Goal: Information Seeking & Learning: Learn about a topic

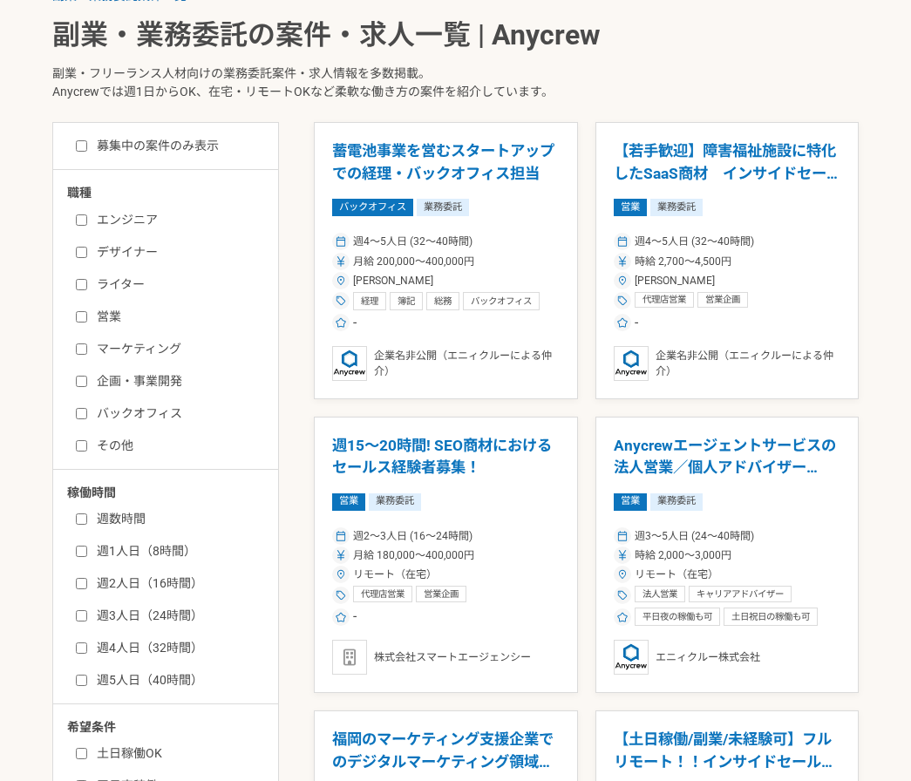
scroll to position [345, 0]
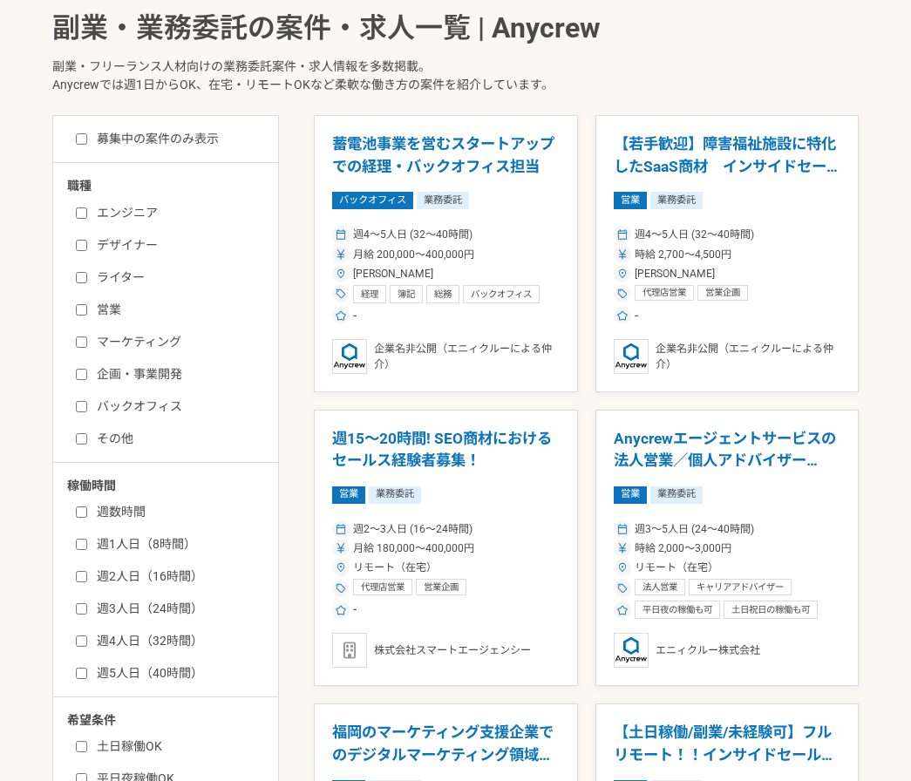
click at [78, 408] on input "バックオフィス" at bounding box center [81, 406] width 11 height 11
checkbox input "true"
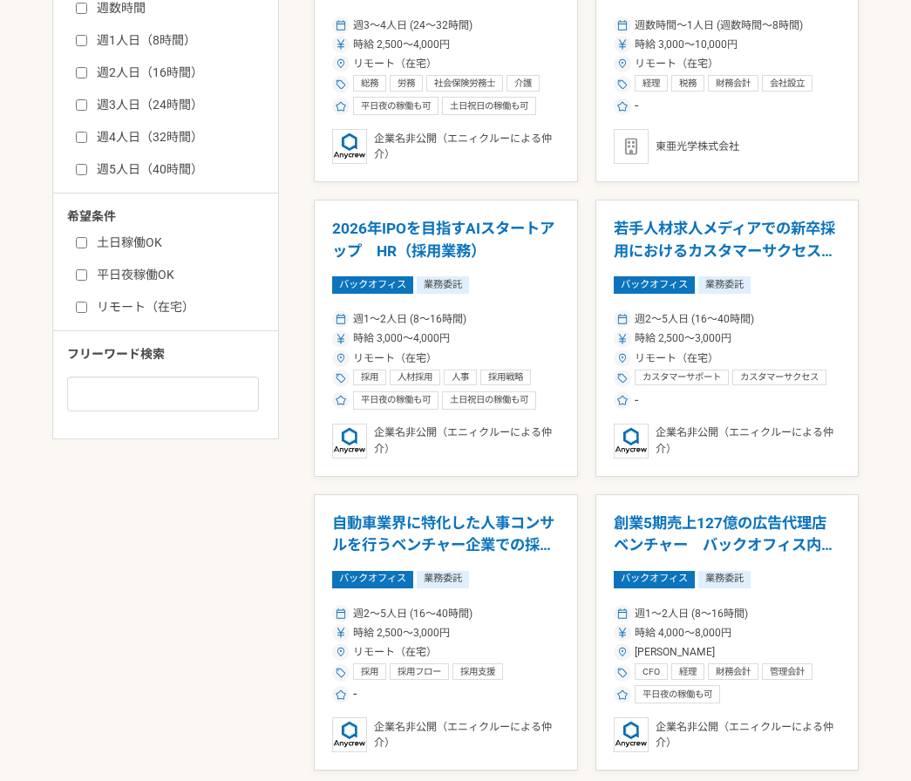
scroll to position [850, 0]
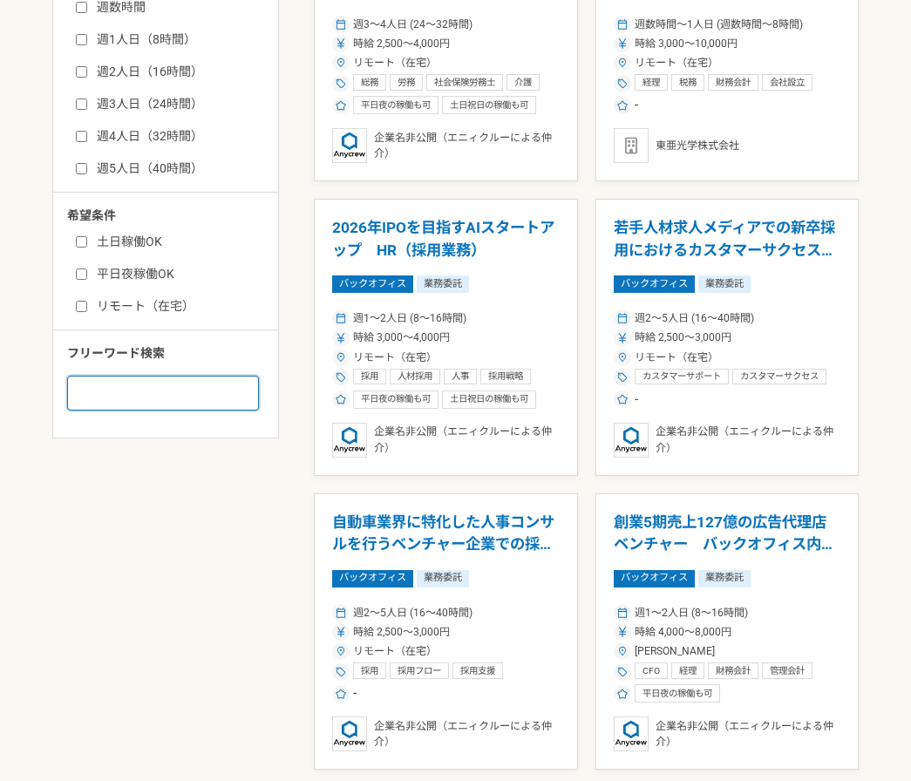
click at [153, 396] on input at bounding box center [163, 393] width 192 height 35
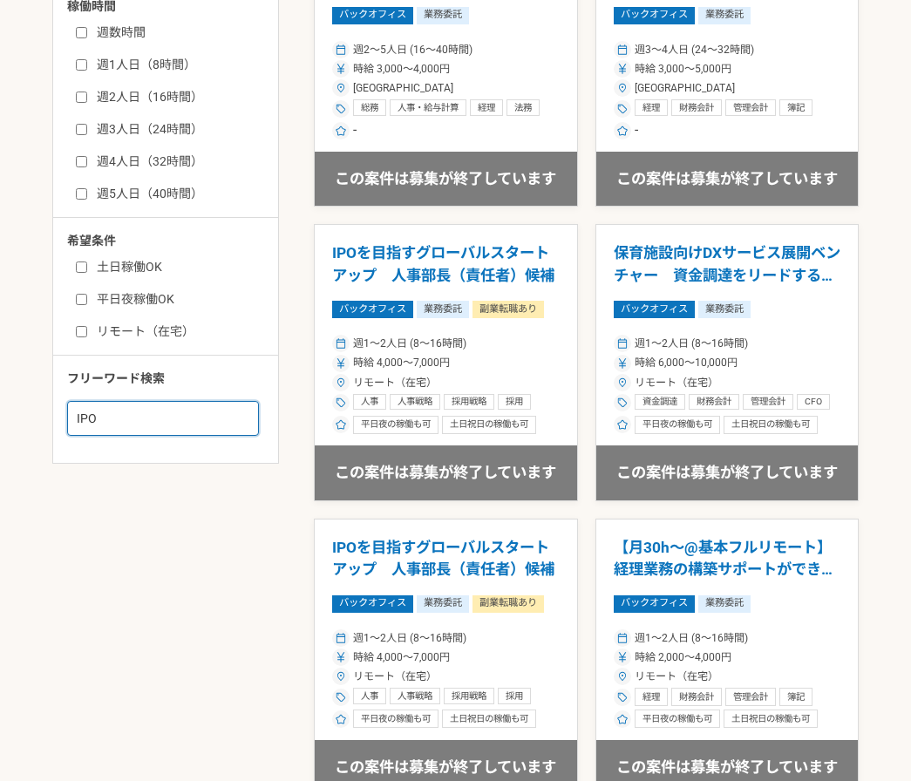
scroll to position [826, 0]
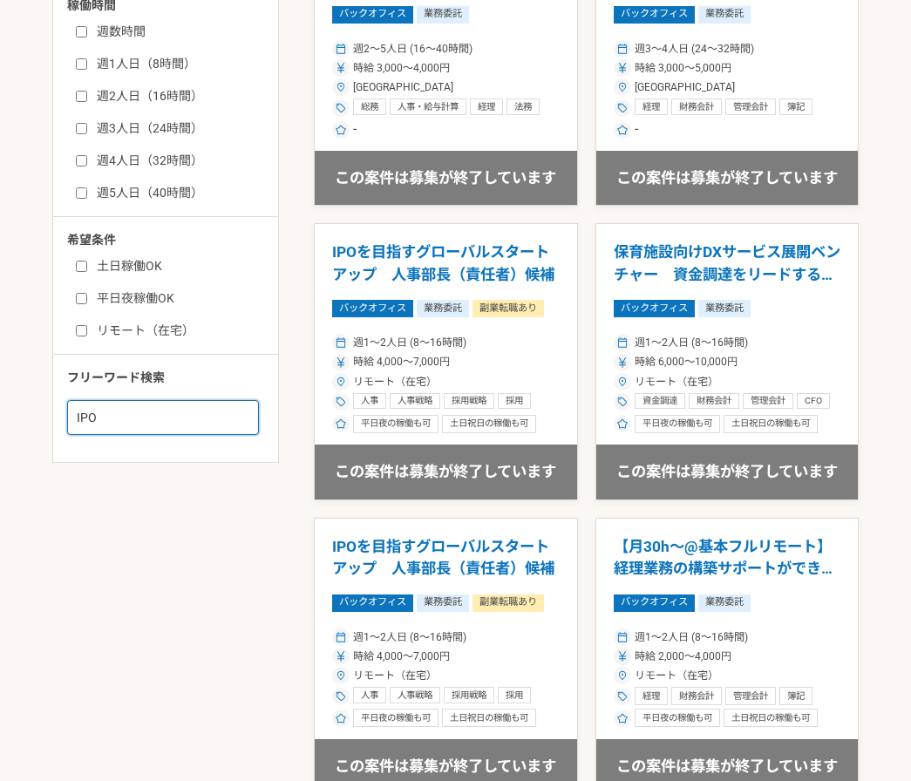
click at [128, 416] on input "IPO" at bounding box center [163, 417] width 192 height 35
type input "M&A"
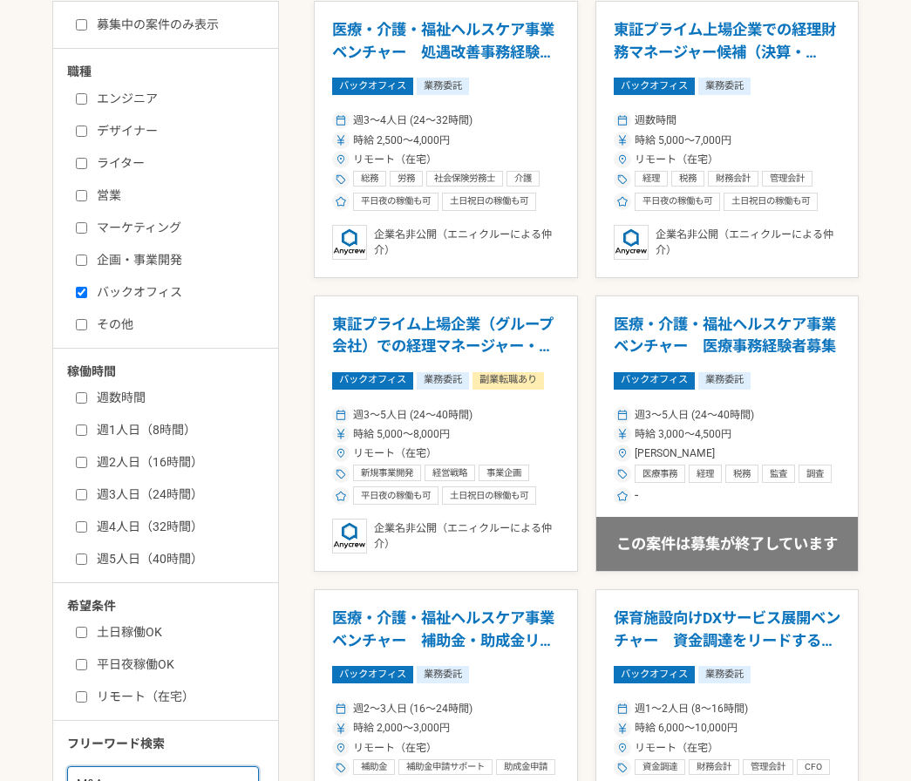
scroll to position [459, 0]
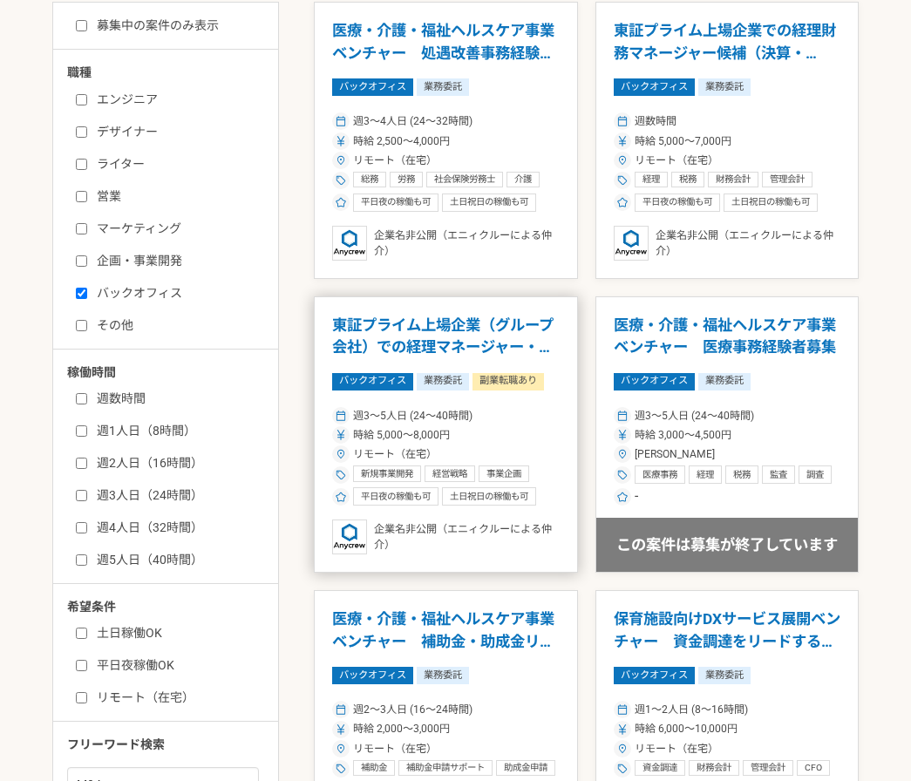
click at [390, 339] on h1 "東証プライム上場企業（グループ会社）での経理マネージャー・PMI責任者候補" at bounding box center [446, 337] width 228 height 44
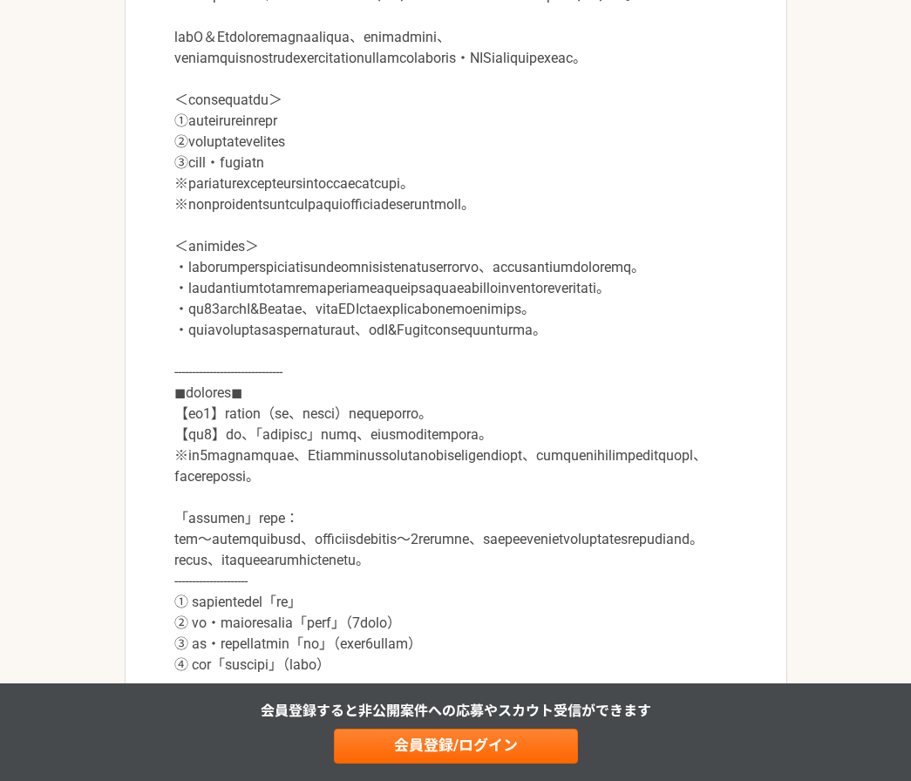
scroll to position [667, 0]
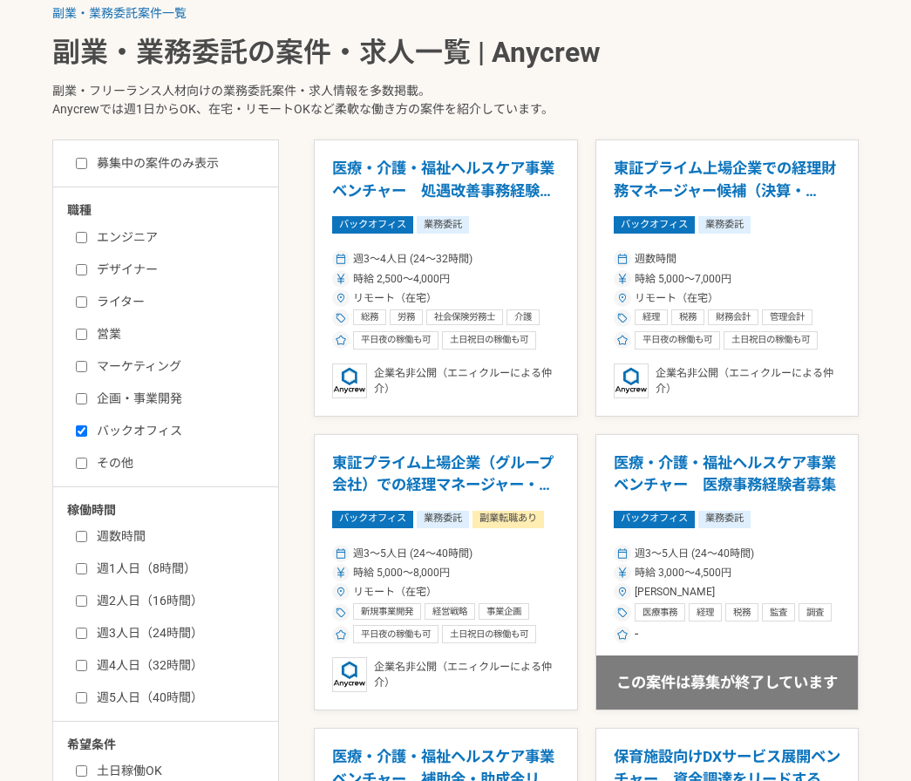
scroll to position [322, 0]
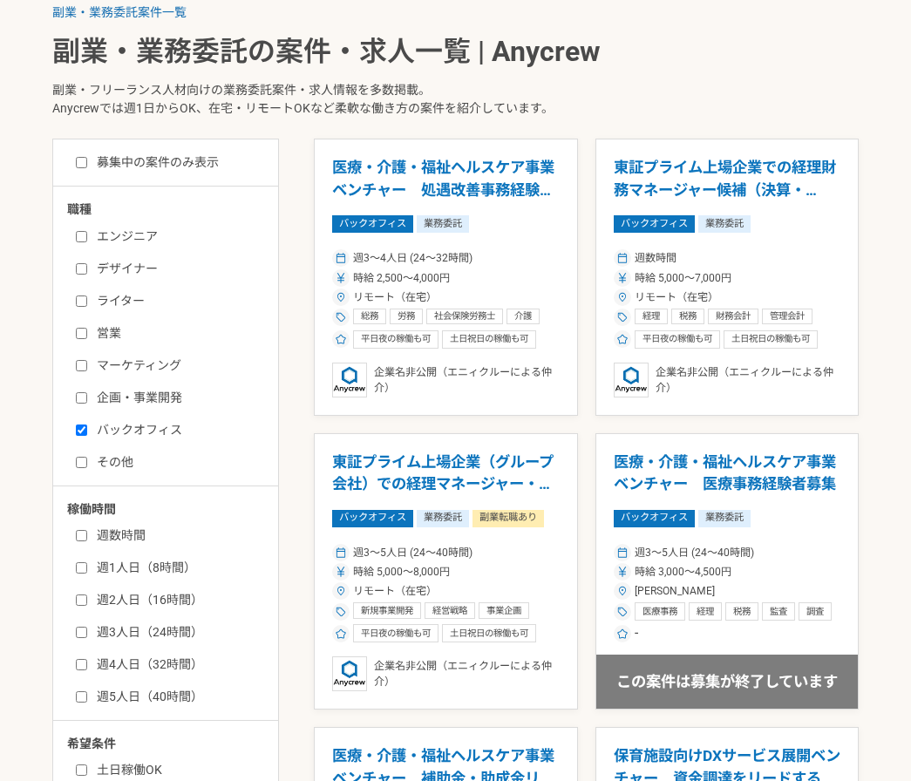
click at [133, 432] on label "バックオフィス" at bounding box center [176, 430] width 201 height 18
click at [87, 432] on input "バックオフィス" at bounding box center [81, 430] width 11 height 11
checkbox input "false"
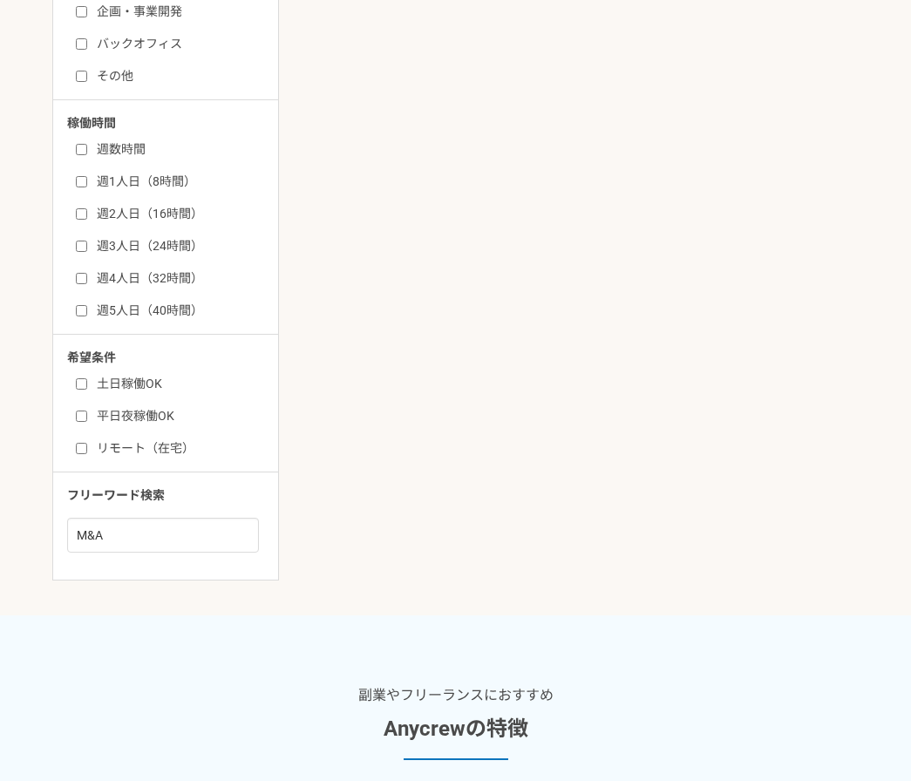
scroll to position [709, 0]
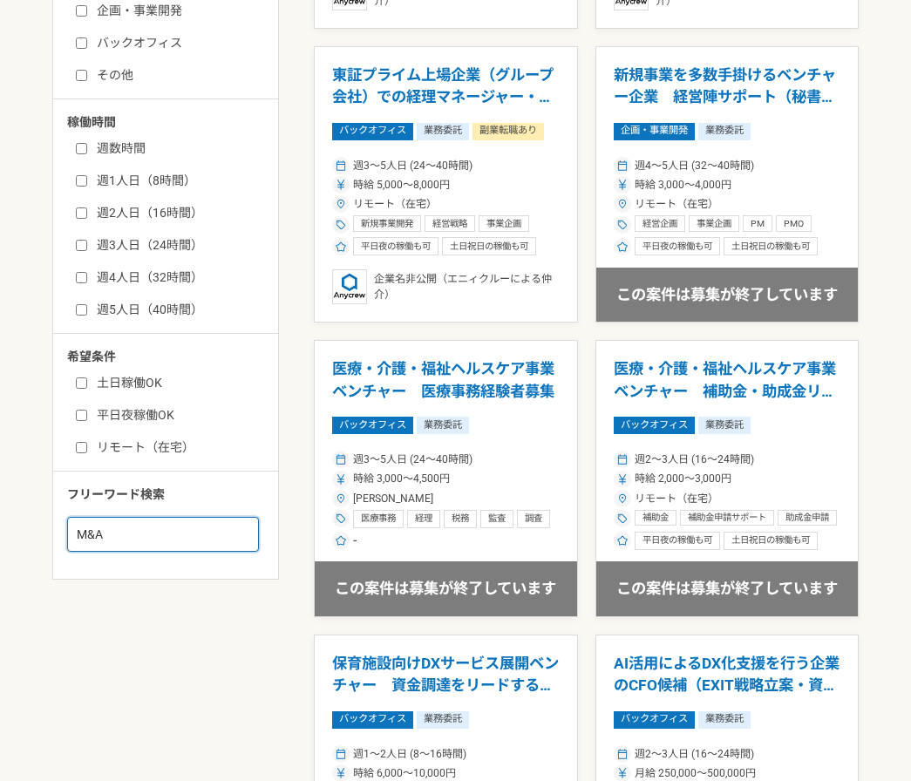
click at [133, 536] on input "M&A" at bounding box center [163, 534] width 192 height 35
type input "IPO"
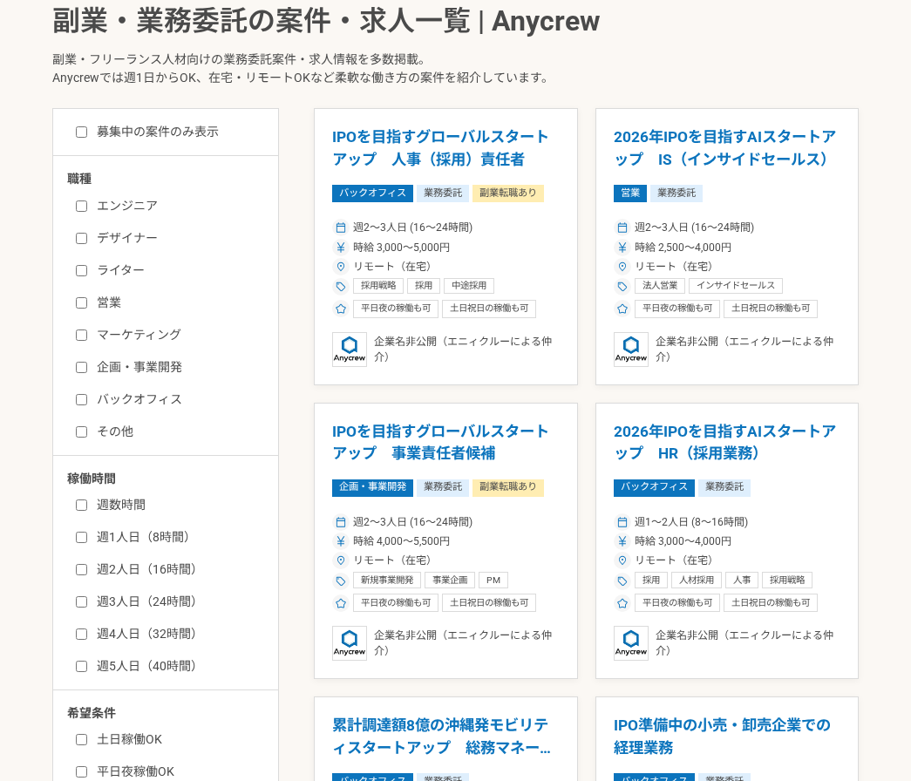
scroll to position [351, 0]
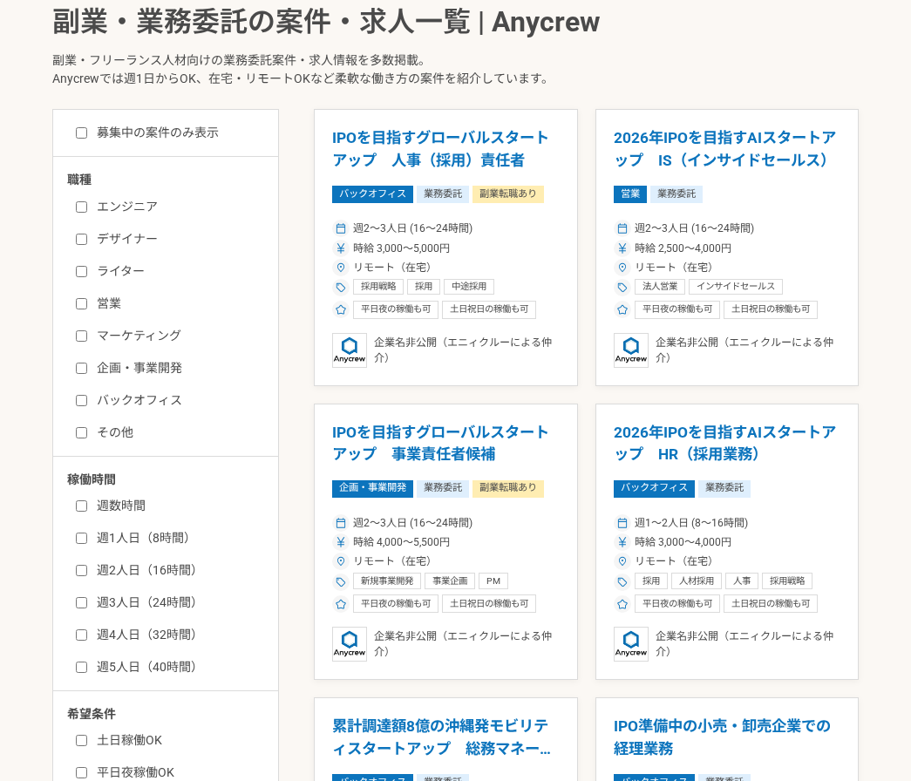
click at [184, 133] on label "募集中の案件のみ表示" at bounding box center [147, 133] width 143 height 18
click at [87, 133] on input "募集中の案件のみ表示" at bounding box center [81, 132] width 11 height 11
checkbox input "true"
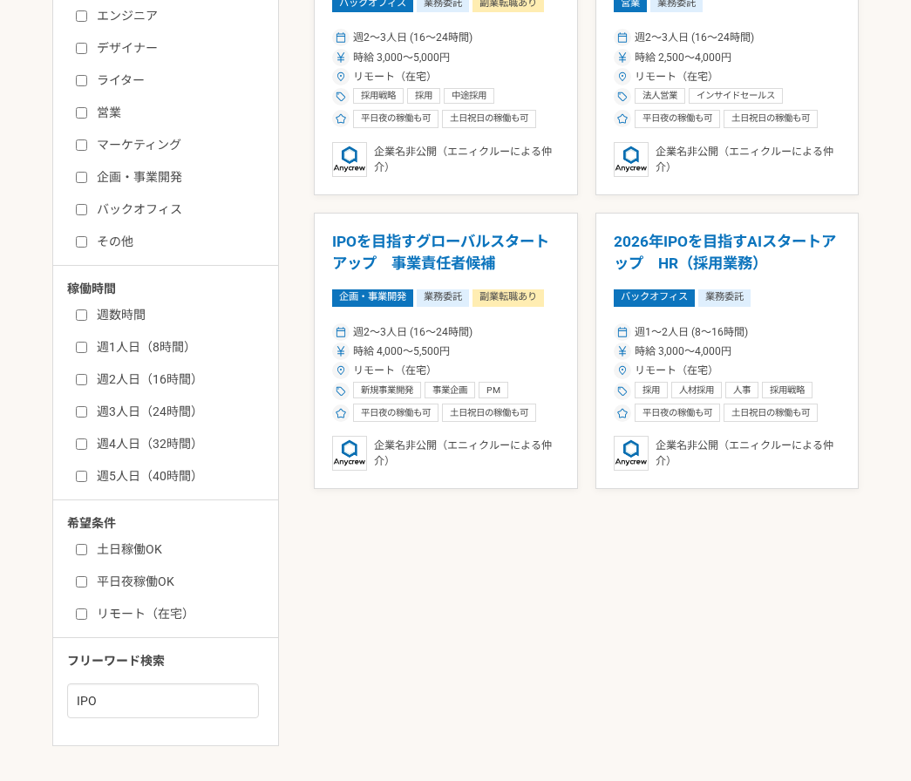
scroll to position [700, 0]
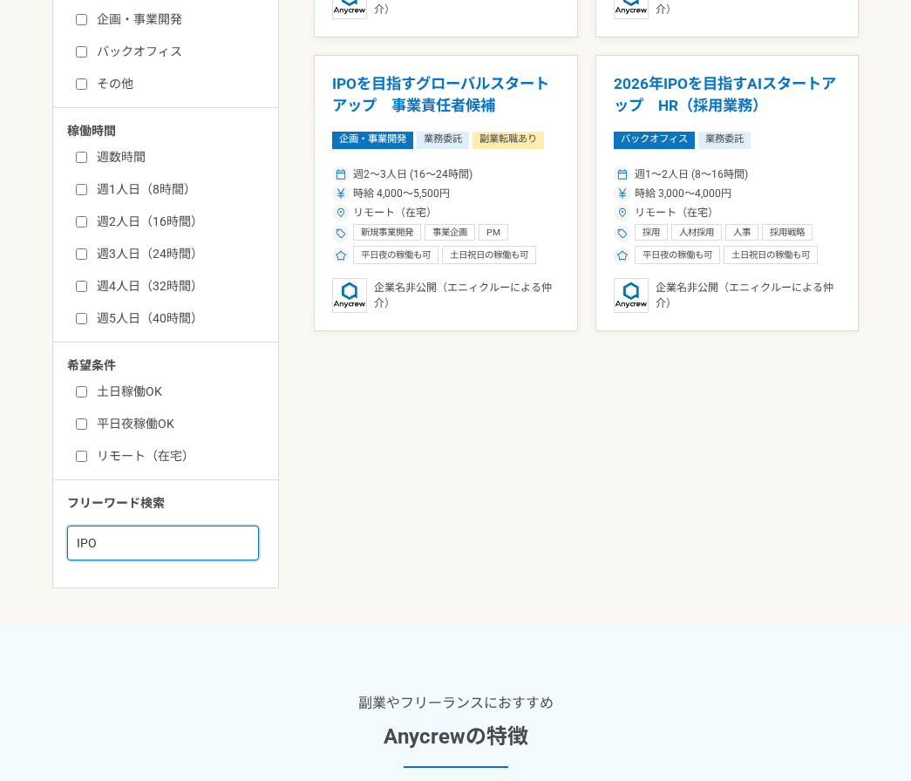
click at [124, 547] on input "IPO" at bounding box center [163, 543] width 192 height 35
type input "CFO"
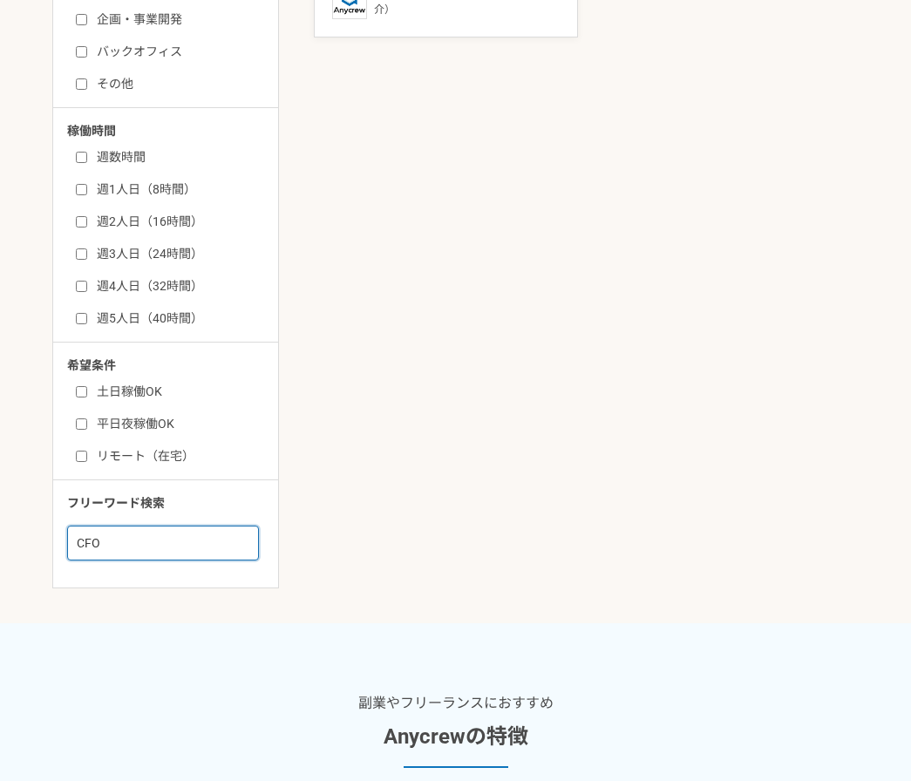
scroll to position [119, 0]
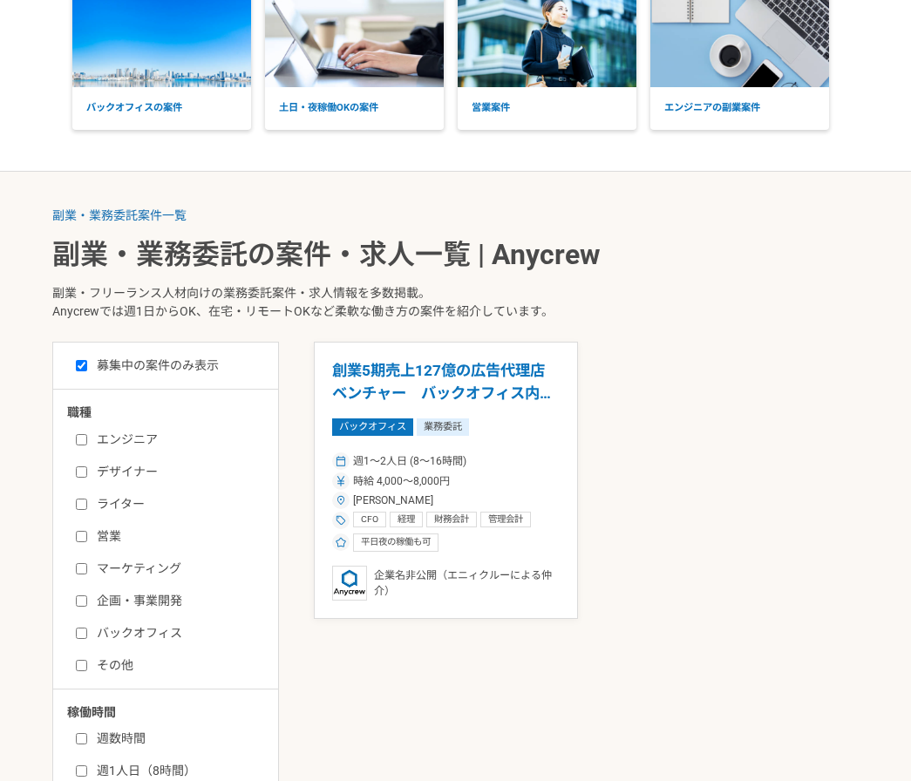
drag, startPoint x: 514, startPoint y: 391, endPoint x: 646, endPoint y: 381, distance: 132.0
click at [651, 381] on div "創業5期売上127億の広告代理店ベンチャー　バックオフィス内製化を推進するCFO バックオフィス 業務委託 週1〜2人日 (8〜16時間) 時給 4,000〜…" at bounding box center [586, 480] width 545 height 276
click at [482, 394] on h1 "創業5期売上127億の広告代理店ベンチャー　バックオフィス内製化を推進するCFO" at bounding box center [446, 382] width 228 height 44
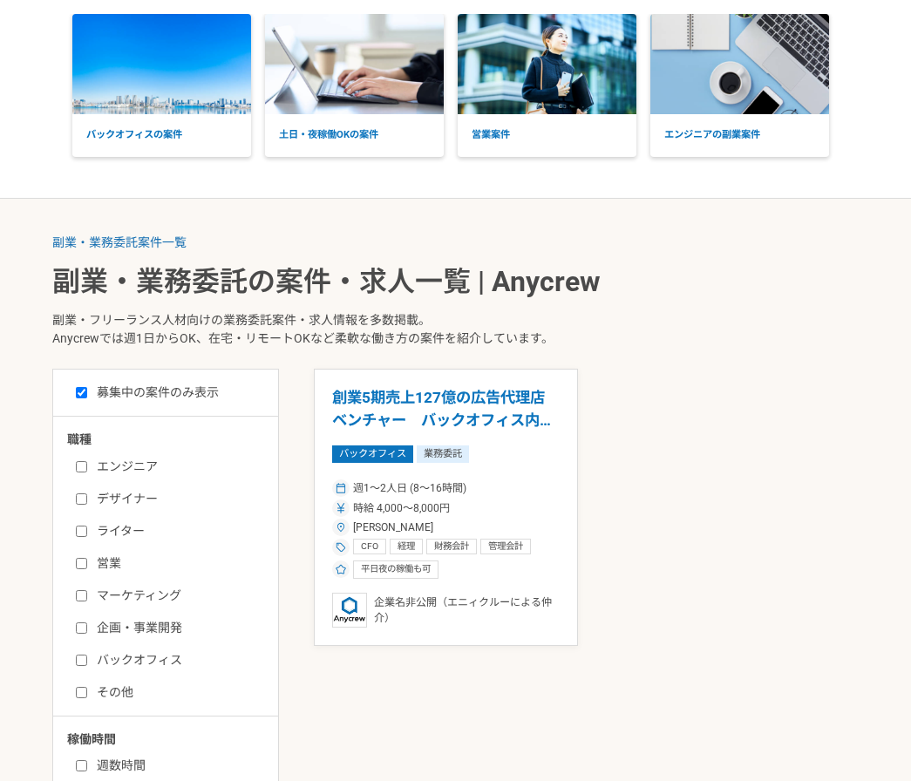
scroll to position [92, 0]
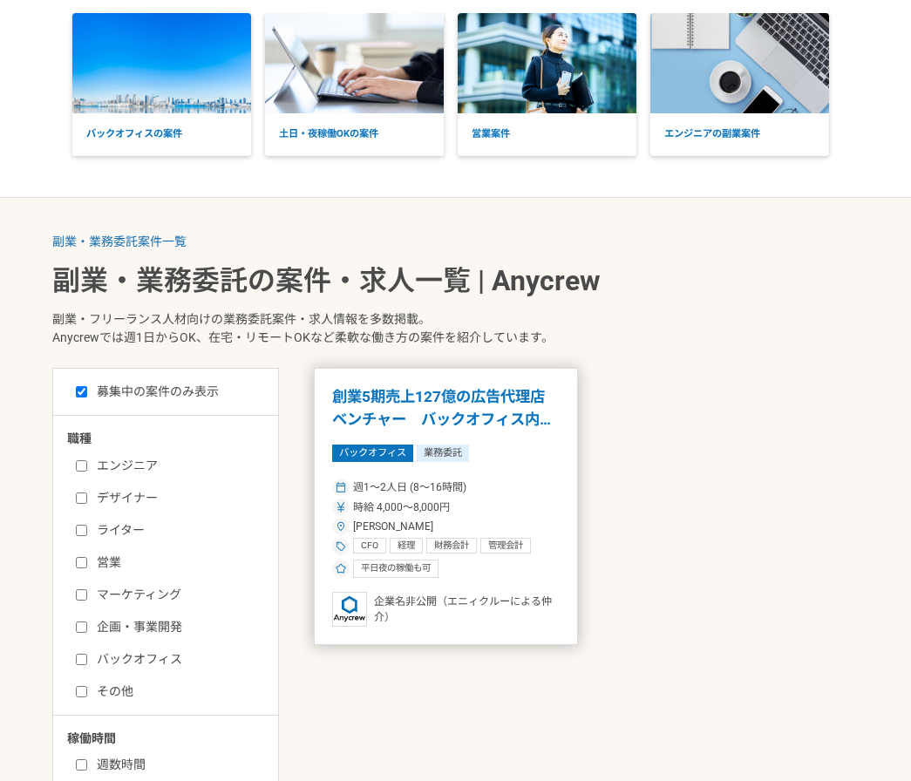
click at [405, 419] on h1 "創業5期売上127億の広告代理店ベンチャー　バックオフィス内製化を推進するCFO" at bounding box center [446, 408] width 228 height 44
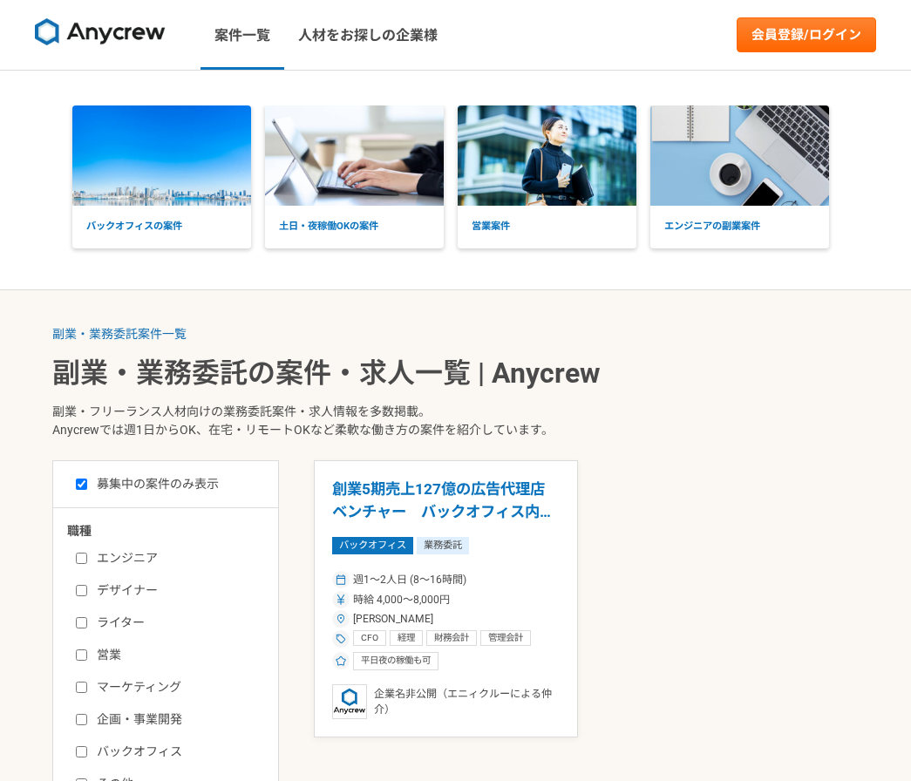
drag, startPoint x: 498, startPoint y: 509, endPoint x: 766, endPoint y: 631, distance: 295.0
click at [766, 631] on div "創業5期売上127億の広告代理店ベンチャー　バックオフィス内製化を推進するCFO バックオフィス 業務委託 週1〜2人日 (8〜16時間) 時給 4,000〜…" at bounding box center [586, 598] width 545 height 276
drag, startPoint x: 466, startPoint y: 507, endPoint x: 658, endPoint y: 572, distance: 202.7
click at [659, 572] on div "創業5期売上127億の広告代理店ベンチャー　バックオフィス内製化を推進するCFO バックオフィス 業務委託 週1〜2人日 (8〜16時間) 時給 4,000〜…" at bounding box center [586, 598] width 545 height 276
click at [490, 510] on h1 "創業5期売上127億の広告代理店ベンチャー　バックオフィス内製化を推進するCFO" at bounding box center [446, 501] width 228 height 44
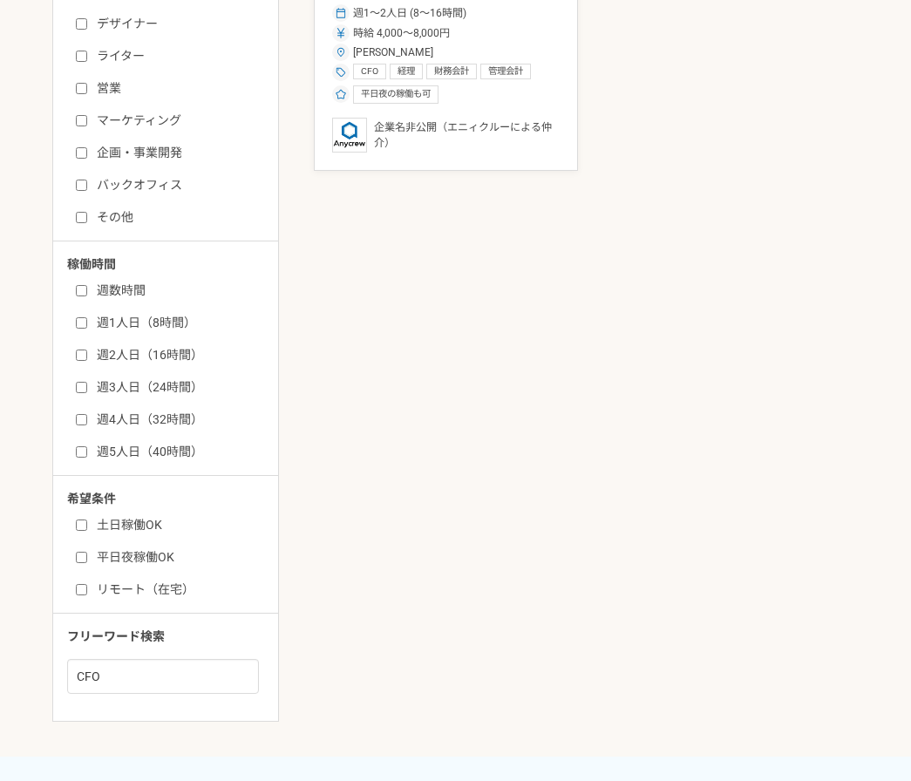
scroll to position [349, 0]
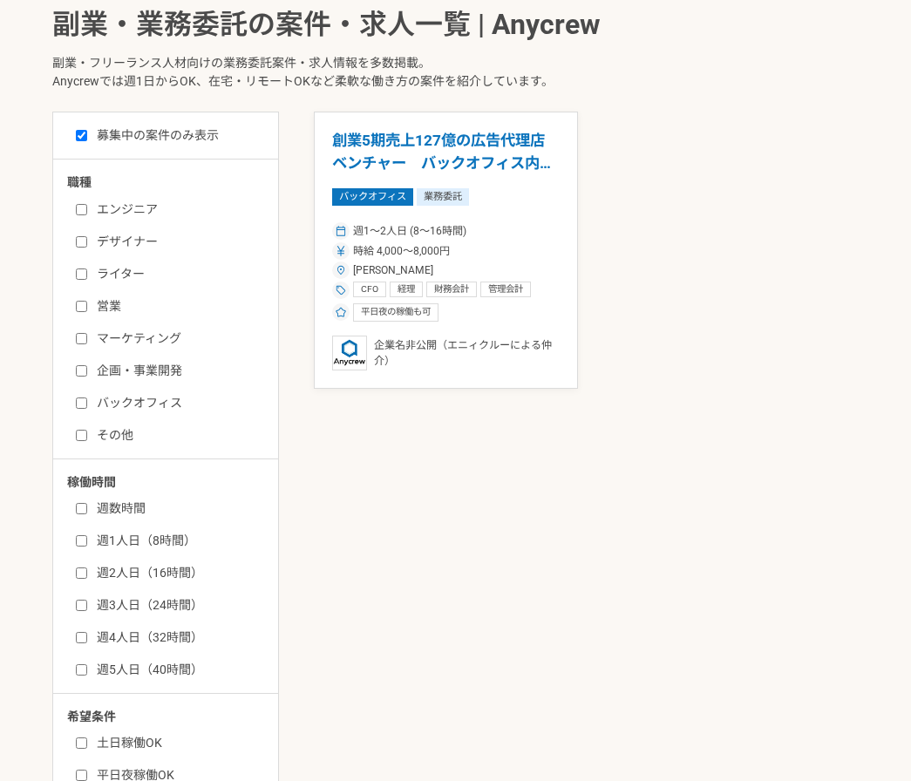
click at [716, 351] on div "創業5期売上127億の広告代理店ベンチャー　バックオフィス内製化を推進するCFO バックオフィス 業務委託 週1〜2人日 (8〜16時間) 時給 4,000〜…" at bounding box center [586, 250] width 545 height 276
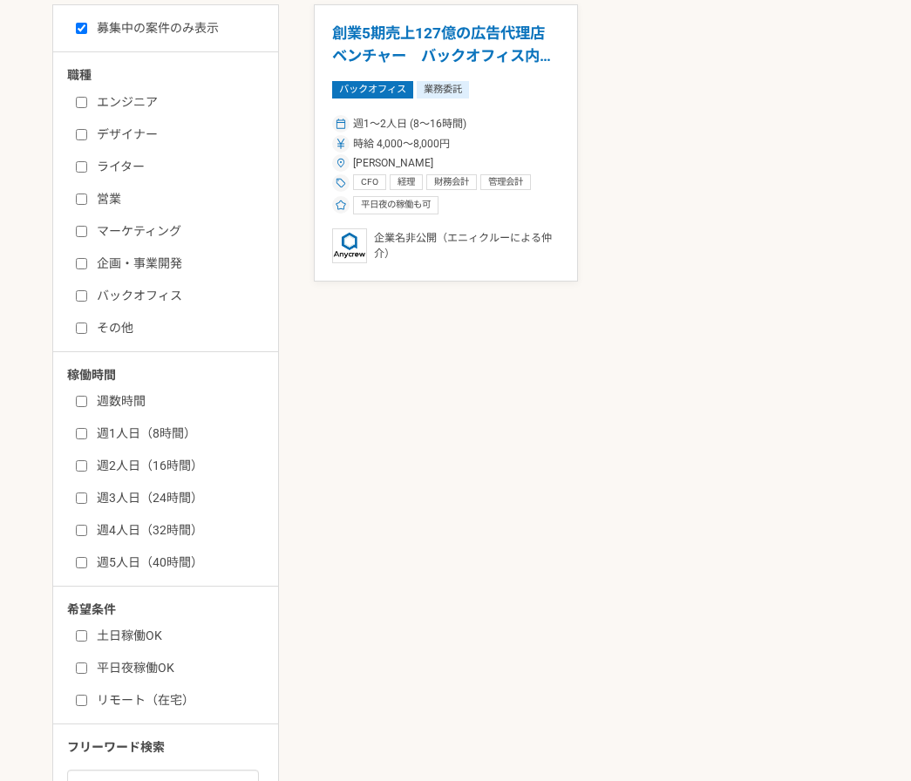
scroll to position [582, 0]
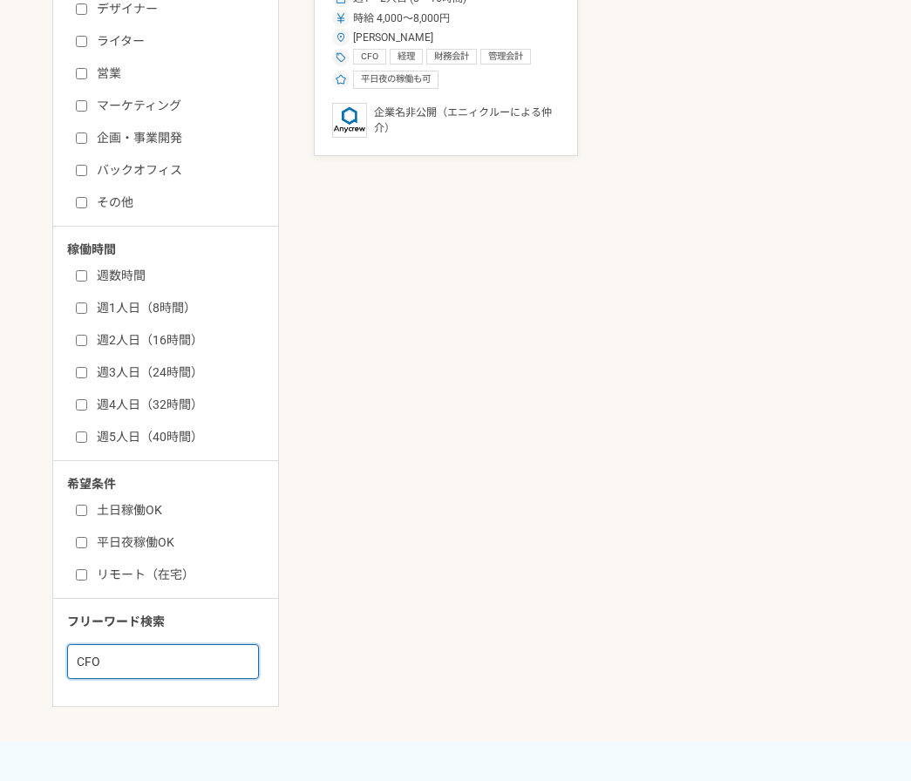
click at [160, 663] on input "CFO" at bounding box center [163, 661] width 192 height 35
type input "IPO"
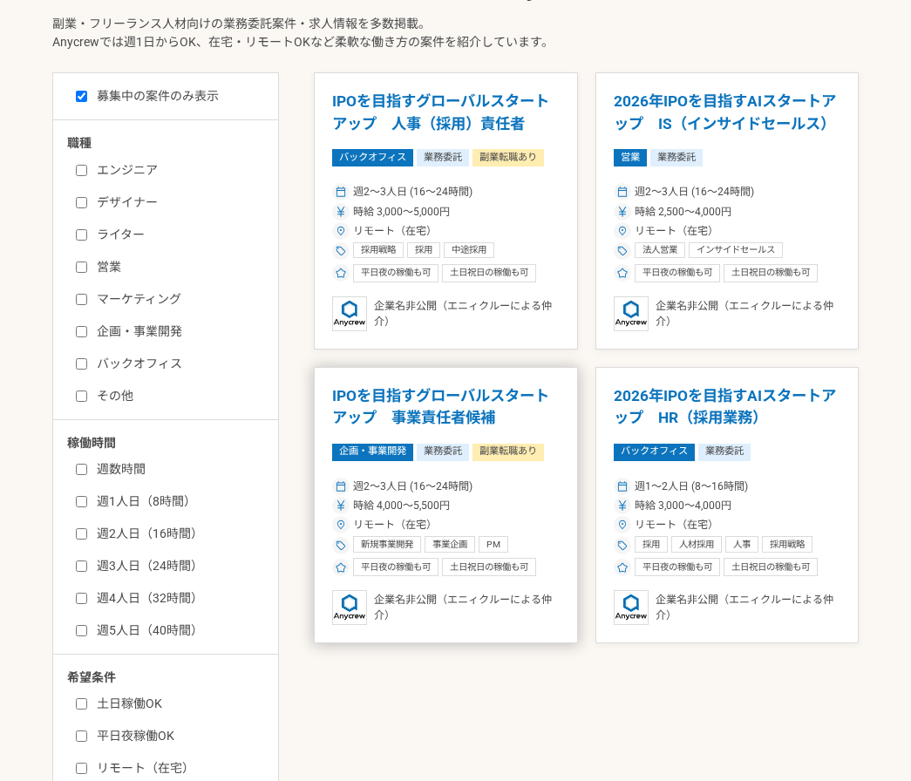
scroll to position [349, 0]
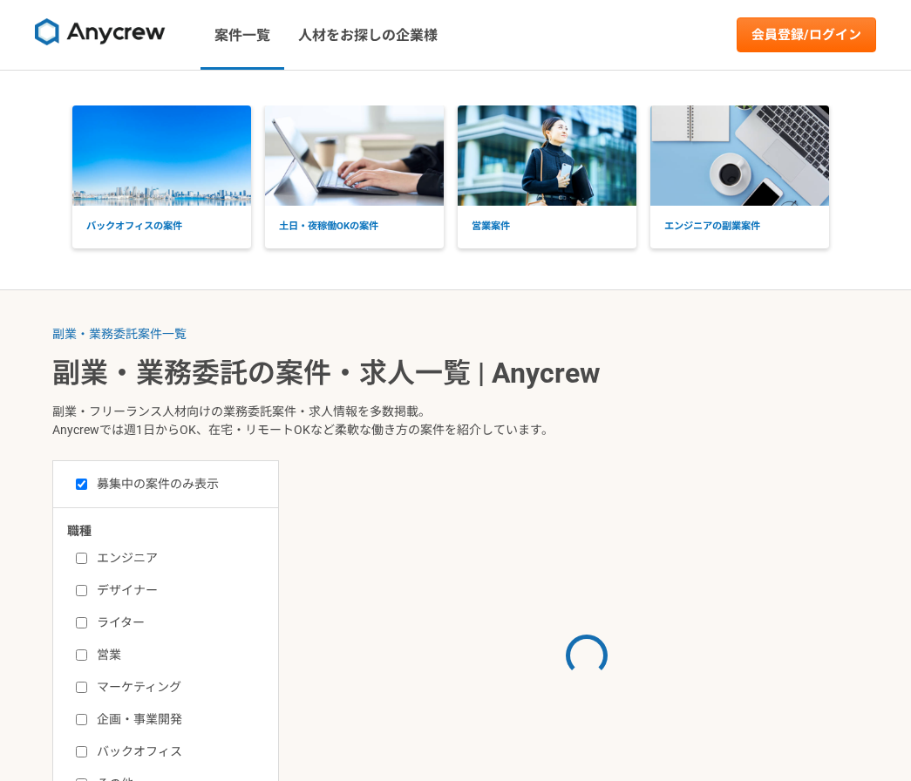
scroll to position [465, 0]
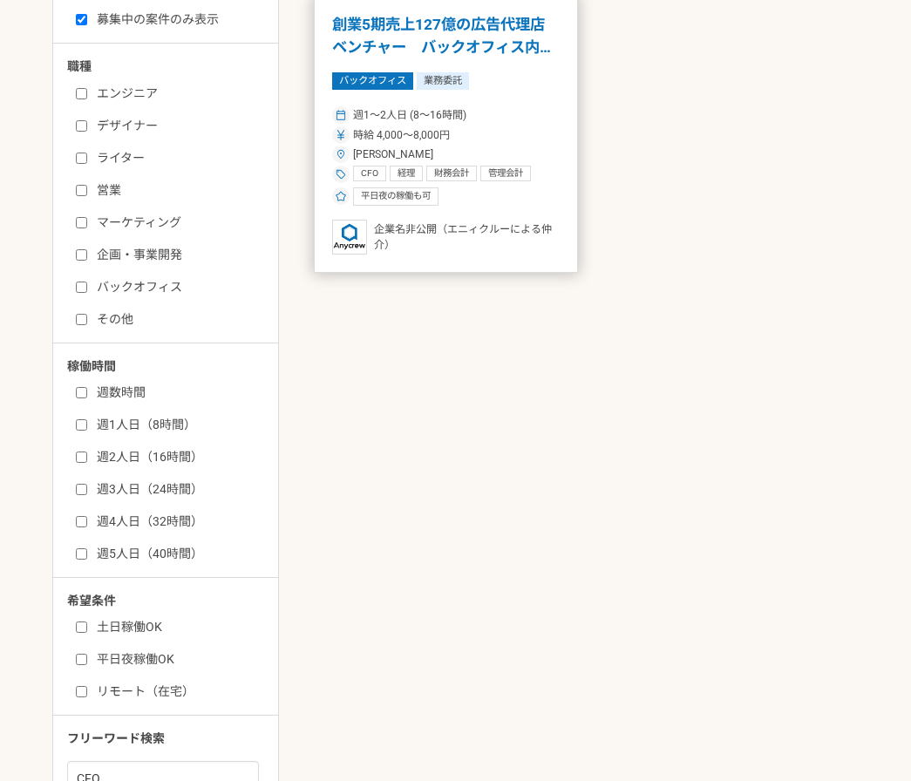
click at [418, 46] on h1 "創業5期売上127億の広告代理店ベンチャー　バックオフィス内製化を推進するCFO" at bounding box center [446, 36] width 228 height 44
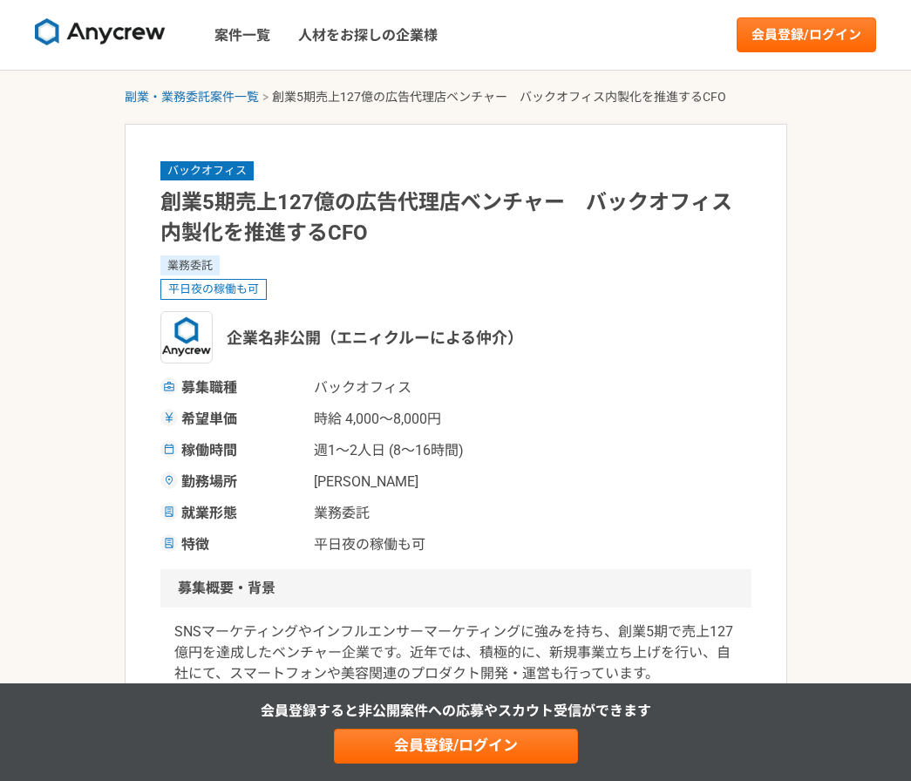
click at [481, 310] on div "バックオフィス 創業5期売上127億の広告代理店ベンチャー　バックオフィス内製化を推進するCFO 業務委託 平日夜の稼働も可 企業名非公開（エニィクルーによる…" at bounding box center [455, 358] width 591 height 396
click at [106, 35] on img at bounding box center [100, 32] width 131 height 28
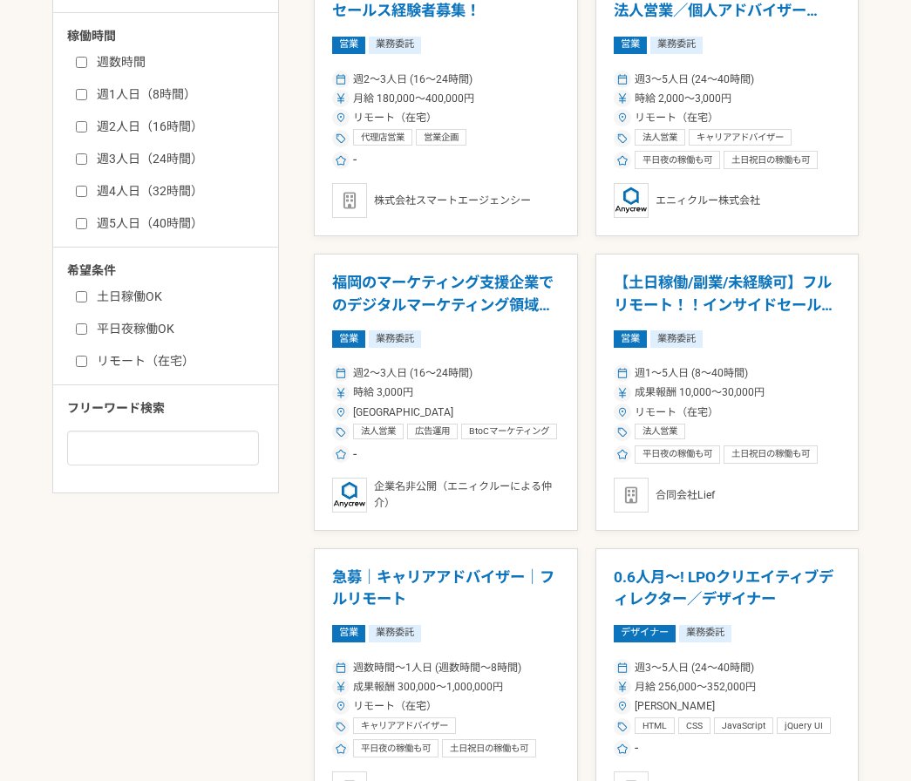
scroll to position [1046, 0]
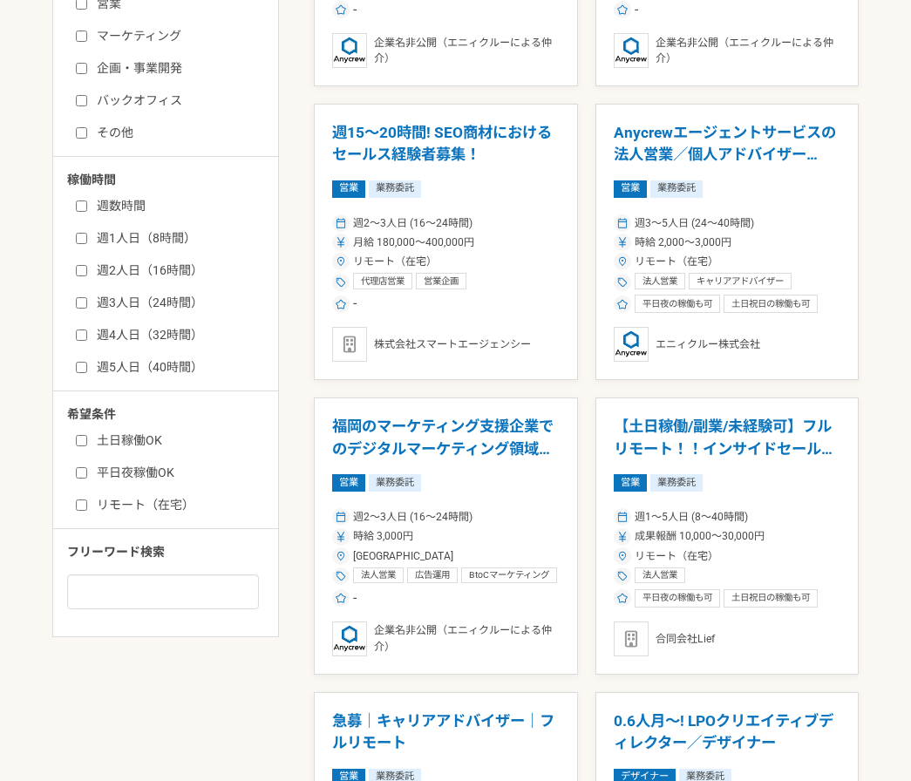
scroll to position [1046, 0]
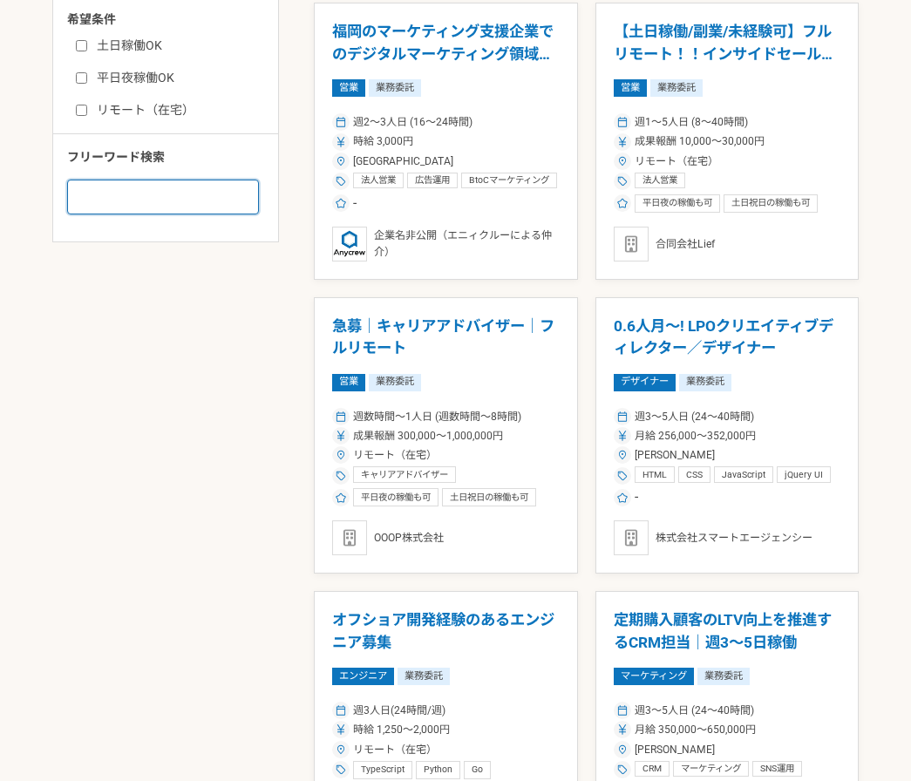
click at [159, 204] on input at bounding box center [163, 197] width 192 height 35
type input "CFO"
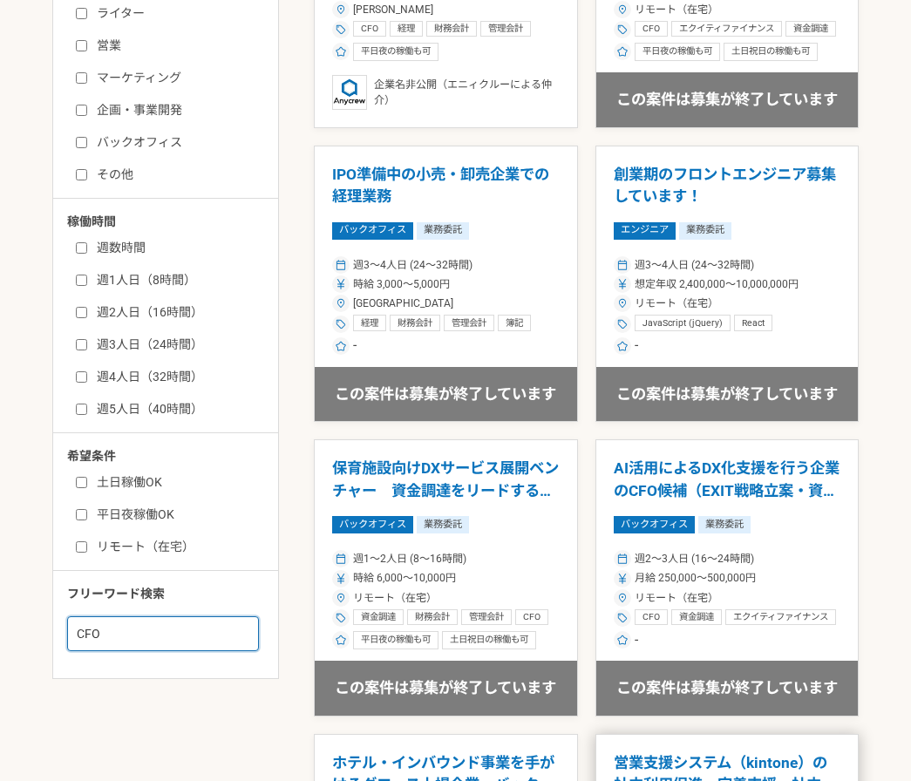
scroll to position [233, 0]
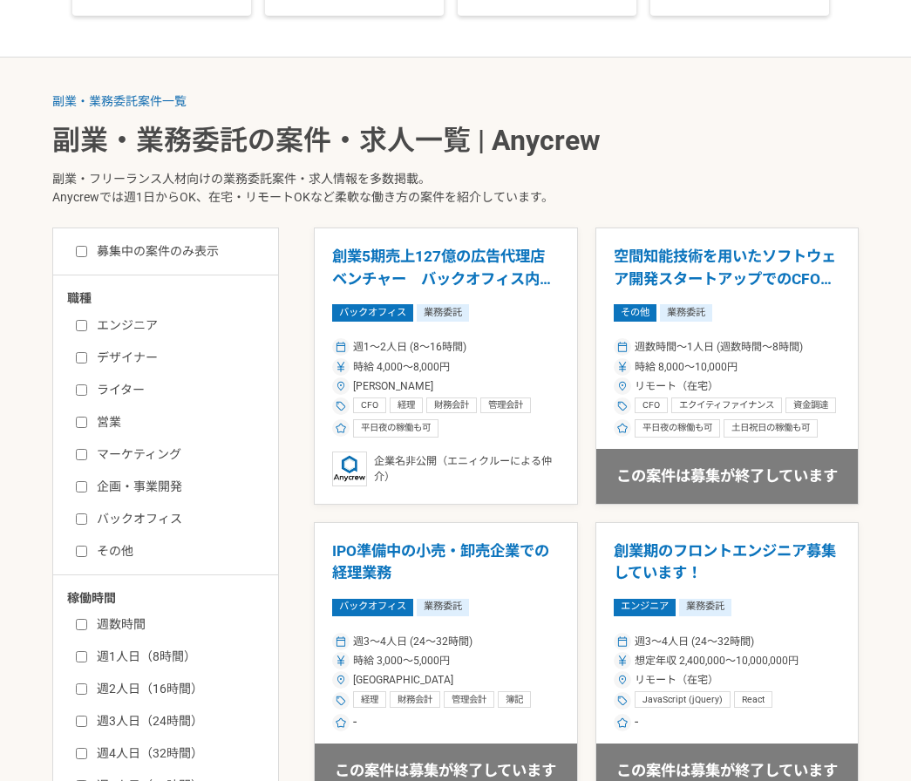
click at [137, 248] on label "募集中の案件のみ表示" at bounding box center [147, 251] width 143 height 18
click at [87, 248] on input "募集中の案件のみ表示" at bounding box center [81, 251] width 11 height 11
checkbox input "true"
